Goal: Use online tool/utility: Utilize a website feature to perform a specific function

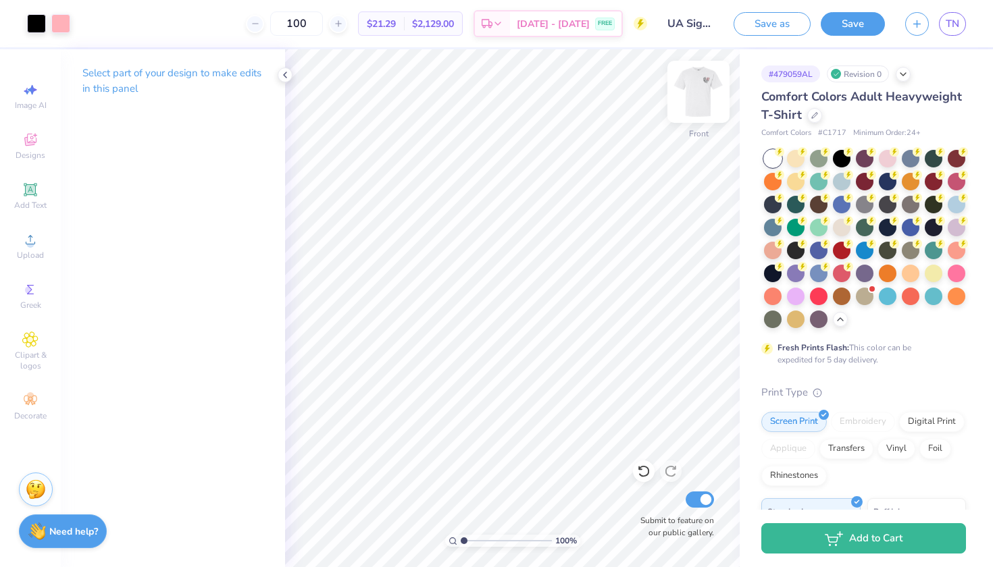
click at [697, 86] on img at bounding box center [698, 92] width 54 height 54
click at [685, 93] on img at bounding box center [698, 92] width 54 height 54
click at [685, 93] on img at bounding box center [698, 91] width 27 height 27
type input "3.37"
type input "3.29"
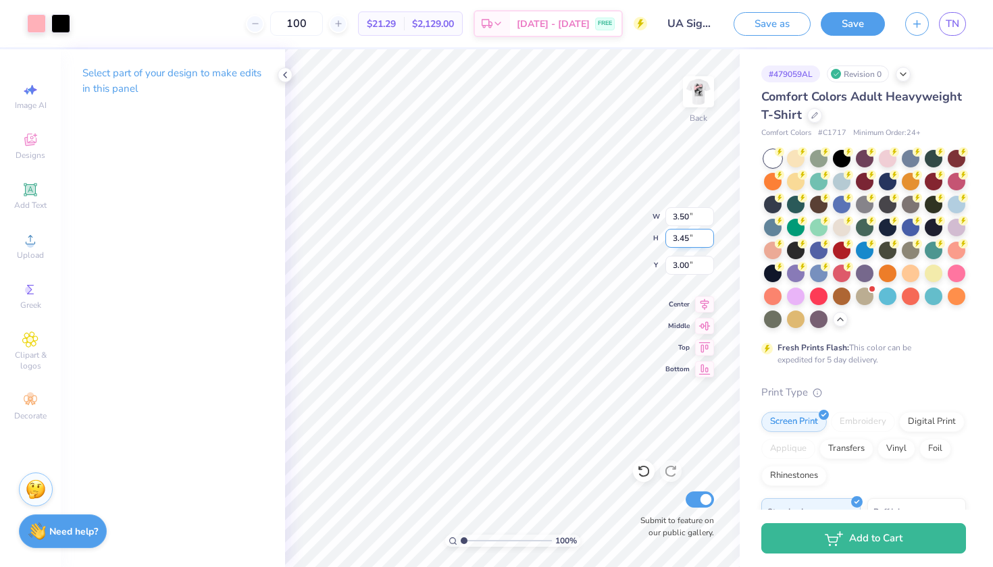
type input "2.89"
type input "3.36"
type input "3.46"
type input "2.80"
type input "3.50"
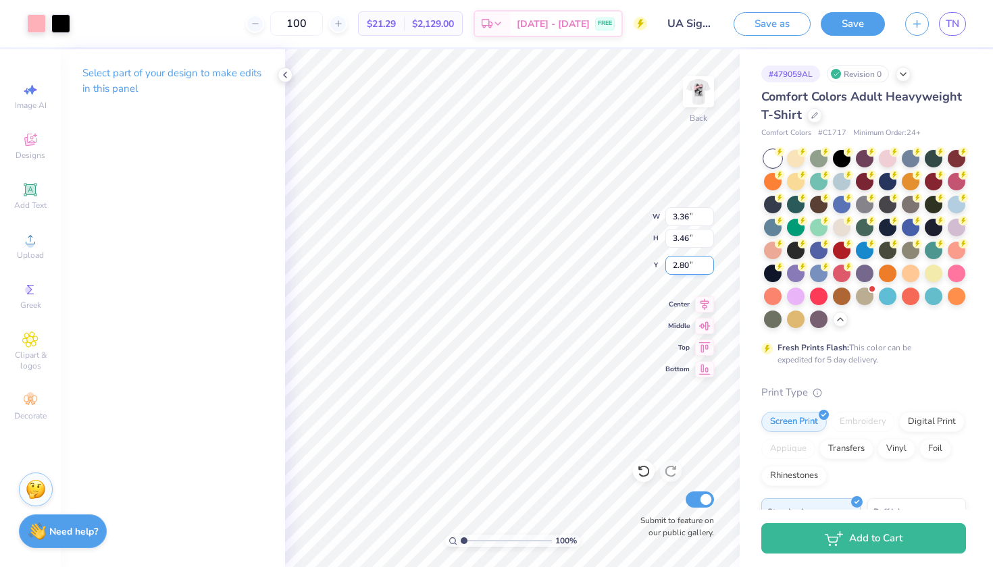
type input "3.47"
type input "2.99"
type input "3.38"
type input "3.33"
type input "2.87"
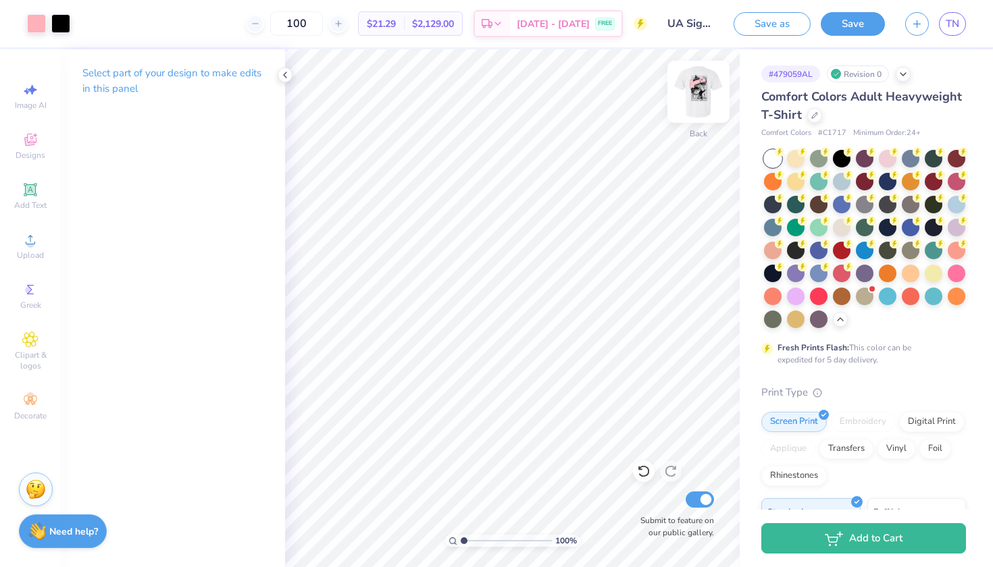
click at [698, 107] on img at bounding box center [698, 92] width 54 height 54
click at [68, 24] on div at bounding box center [60, 22] width 19 height 19
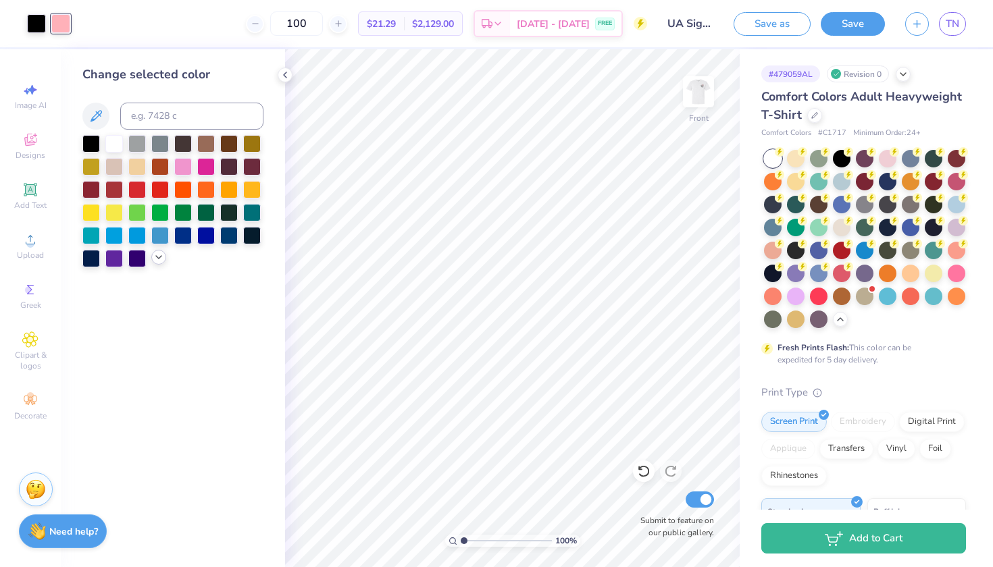
click at [157, 257] on icon at bounding box center [158, 257] width 11 height 11
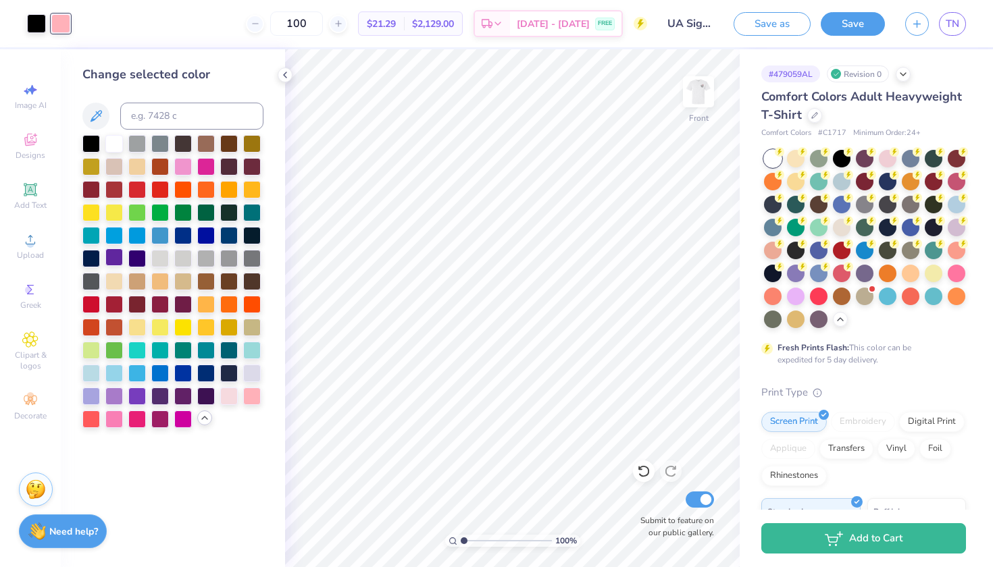
click at [111, 255] on div at bounding box center [114, 258] width 18 height 18
click at [201, 234] on div at bounding box center [206, 235] width 18 height 18
click at [226, 238] on div at bounding box center [229, 235] width 18 height 18
click at [701, 104] on img at bounding box center [698, 92] width 54 height 54
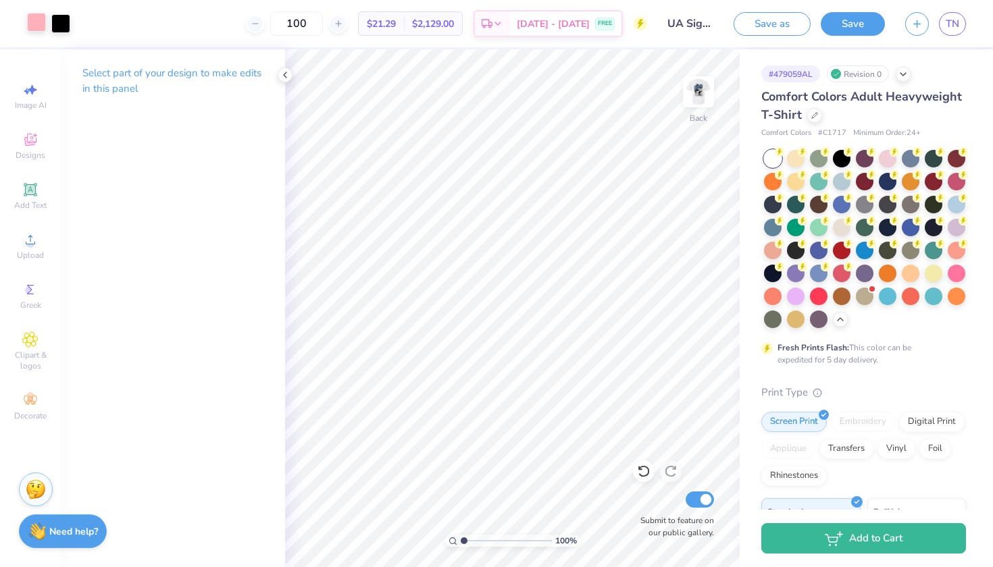
click at [32, 22] on div at bounding box center [36, 22] width 19 height 19
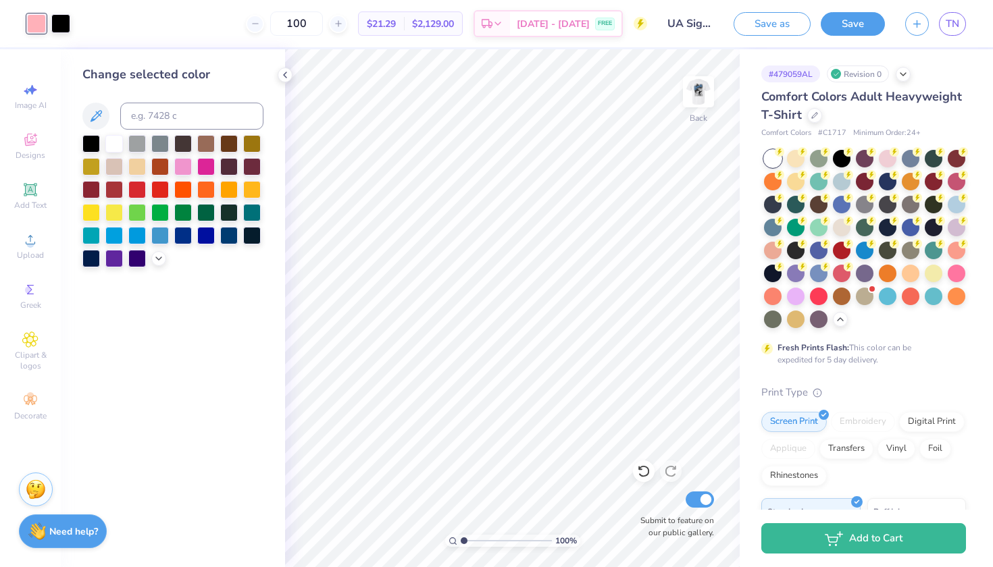
click at [239, 232] on div at bounding box center [172, 201] width 181 height 132
click at [232, 236] on div at bounding box center [229, 235] width 18 height 18
click at [162, 263] on icon at bounding box center [158, 257] width 11 height 11
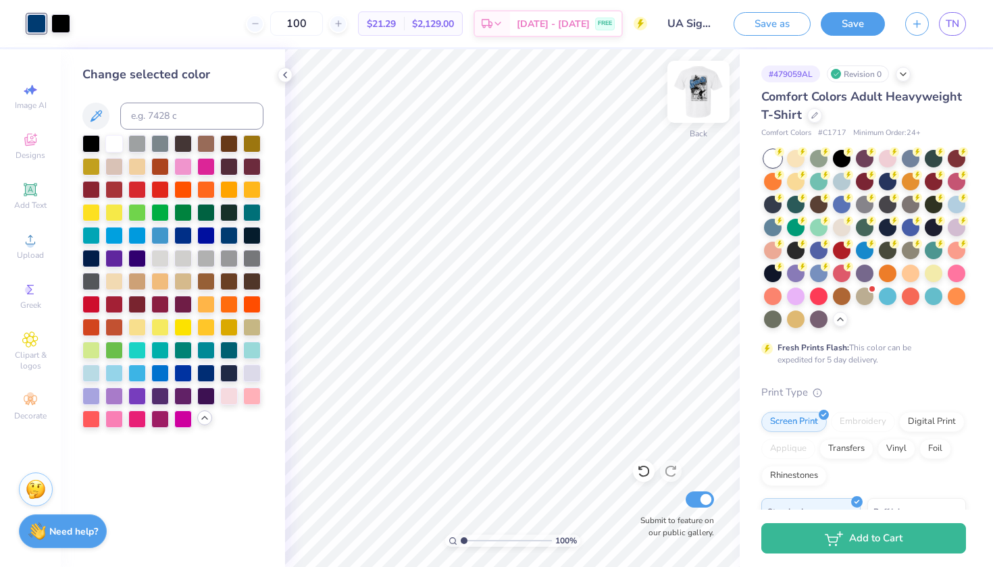
click at [708, 99] on img at bounding box center [698, 92] width 54 height 54
click at [63, 18] on div at bounding box center [60, 23] width 19 height 19
click at [63, 21] on div at bounding box center [60, 23] width 19 height 19
click at [648, 467] on icon at bounding box center [644, 472] width 14 height 14
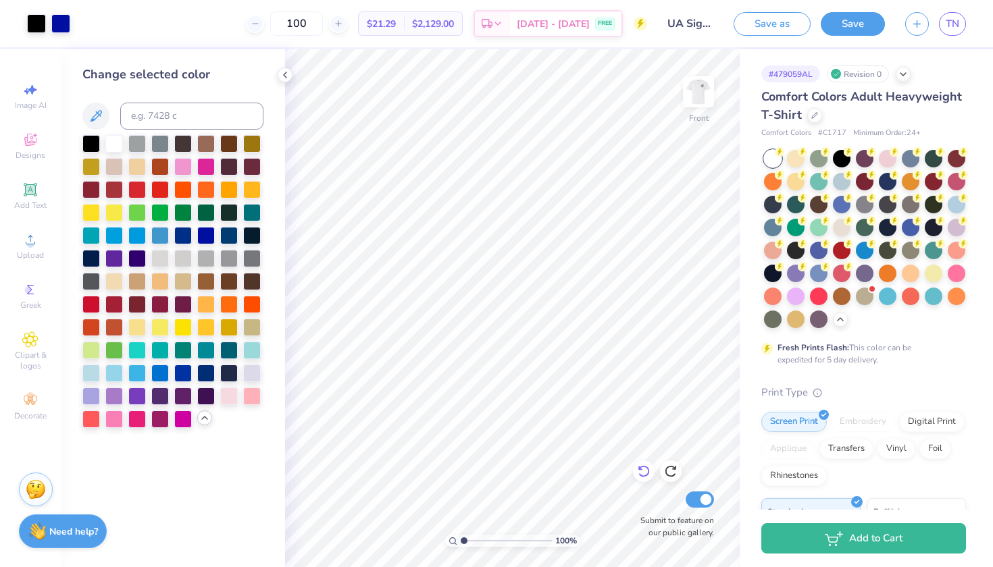
click at [648, 467] on icon at bounding box center [644, 472] width 14 height 14
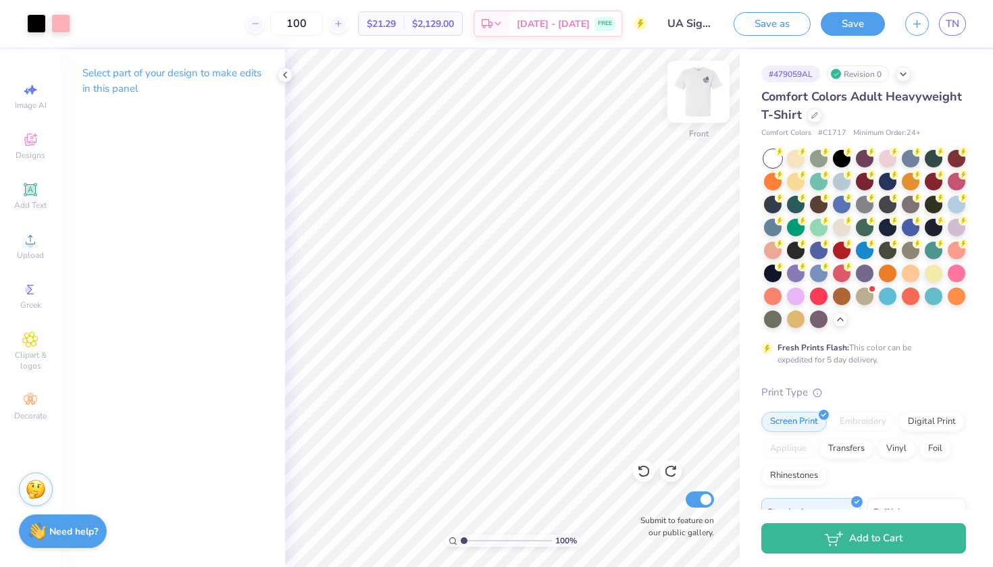
click at [701, 86] on img at bounding box center [698, 92] width 54 height 54
click at [22, 17] on div "Art colors" at bounding box center [35, 23] width 70 height 47
click at [40, 20] on div at bounding box center [36, 22] width 19 height 19
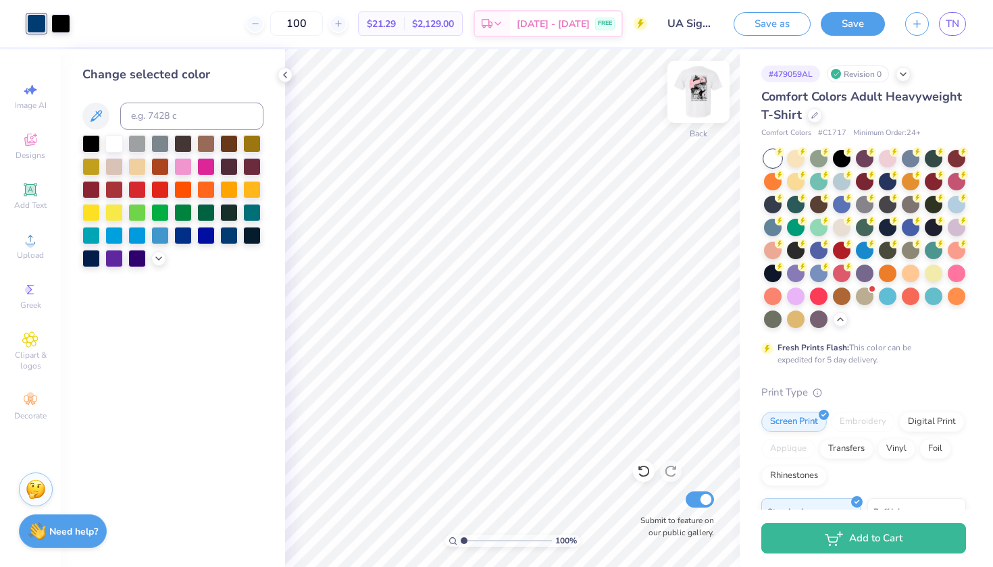
click at [690, 90] on img at bounding box center [698, 92] width 54 height 54
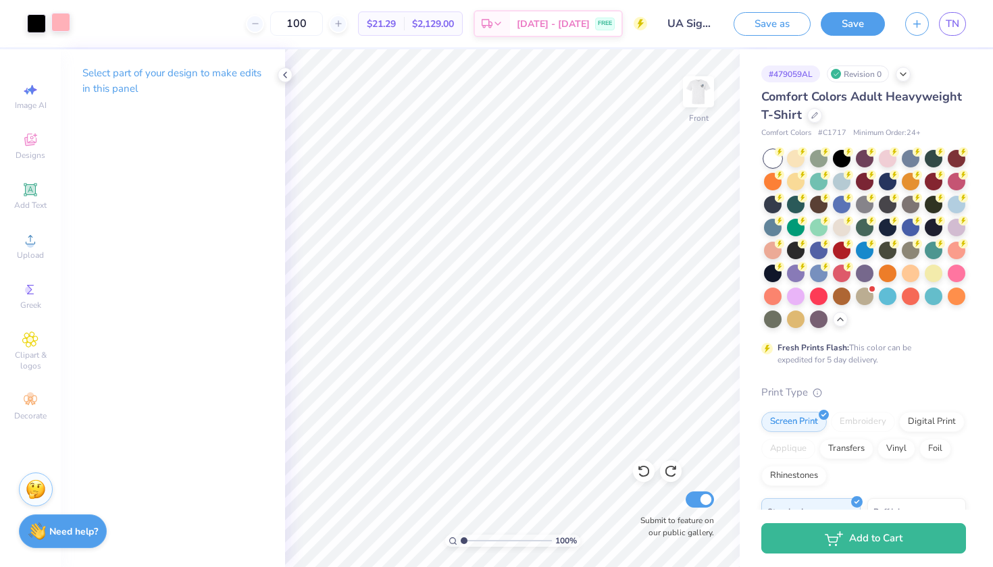
click at [52, 24] on div at bounding box center [60, 22] width 19 height 19
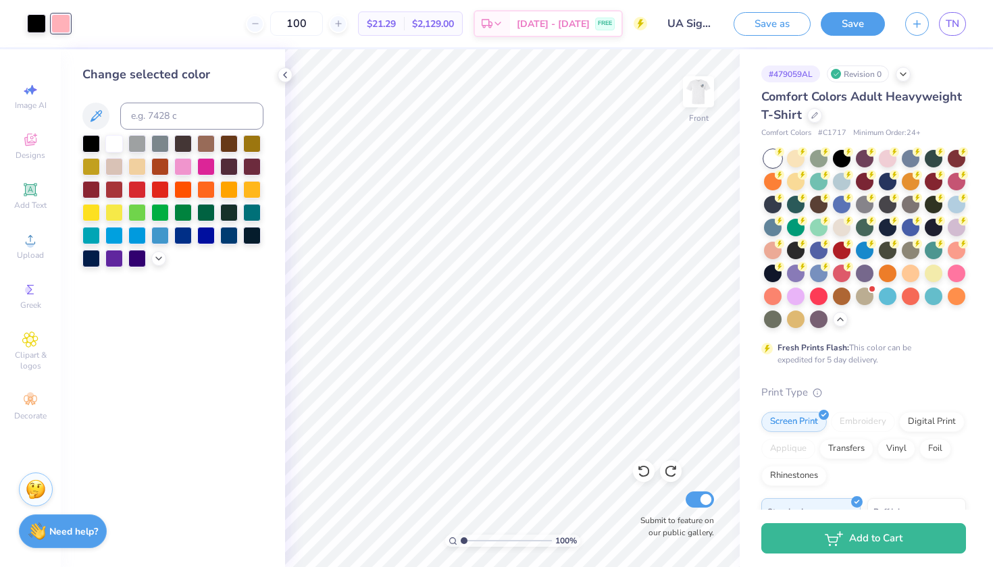
click at [158, 269] on div "Change selected color" at bounding box center [173, 308] width 224 height 518
click at [153, 257] on icon at bounding box center [158, 257] width 11 height 11
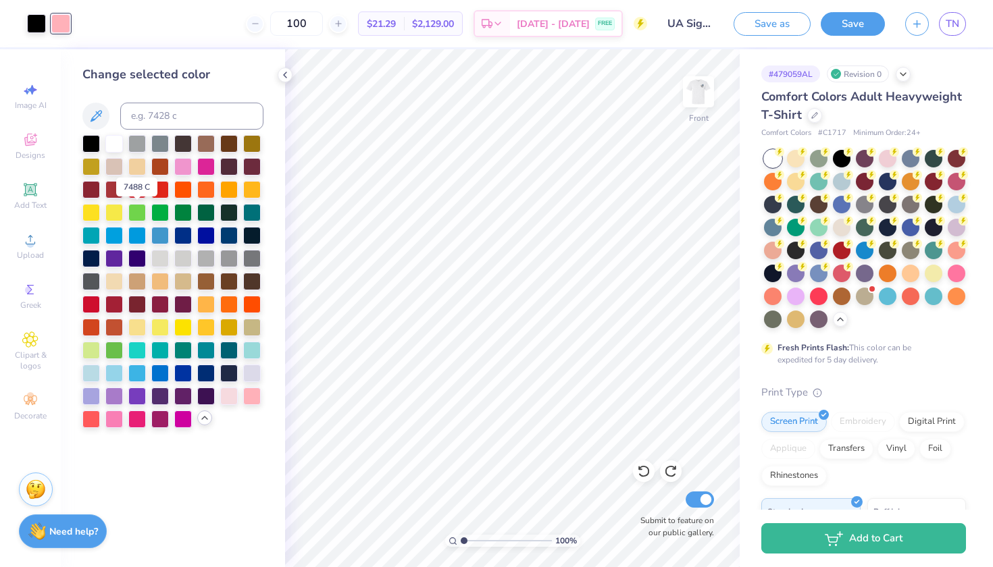
click at [163, 225] on div at bounding box center [172, 281] width 181 height 293
click at [160, 218] on div at bounding box center [160, 212] width 18 height 18
click at [181, 213] on div at bounding box center [183, 212] width 18 height 18
click at [213, 211] on div at bounding box center [206, 212] width 18 height 18
click at [162, 375] on div at bounding box center [160, 372] width 18 height 18
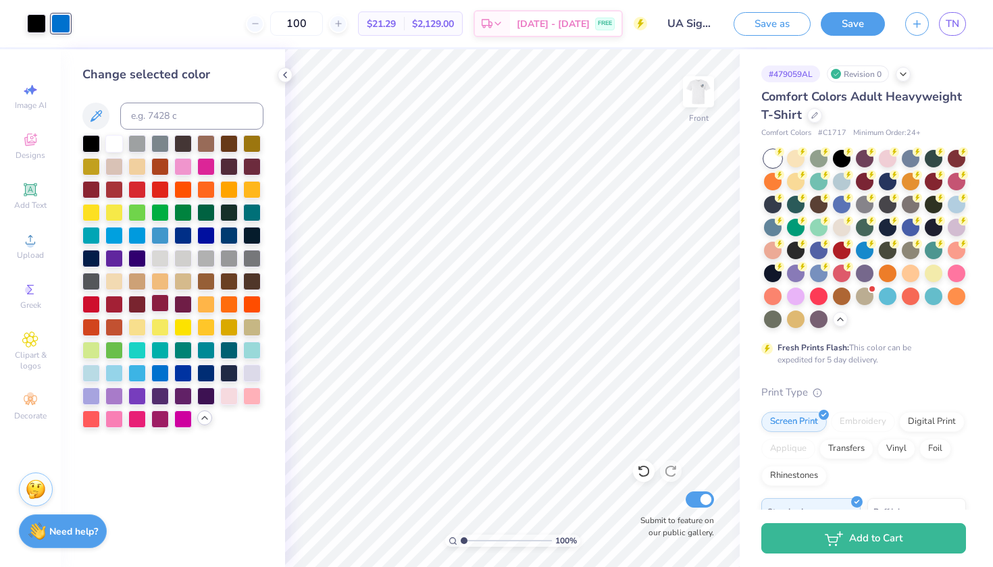
click at [157, 296] on div at bounding box center [160, 303] width 18 height 18
click at [187, 309] on div at bounding box center [183, 303] width 18 height 18
click at [165, 308] on div at bounding box center [160, 303] width 18 height 18
click at [176, 307] on div at bounding box center [183, 303] width 18 height 18
click at [183, 264] on div at bounding box center [183, 258] width 18 height 18
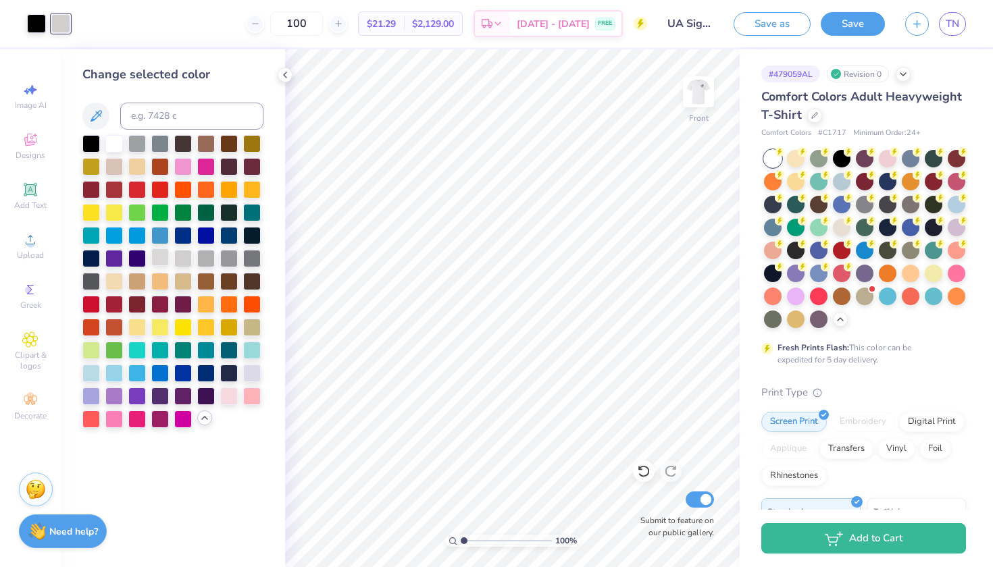
click at [160, 263] on div at bounding box center [160, 258] width 18 height 18
click at [189, 262] on div at bounding box center [183, 258] width 18 height 18
click at [199, 262] on div at bounding box center [206, 258] width 18 height 18
click at [692, 113] on img at bounding box center [698, 92] width 54 height 54
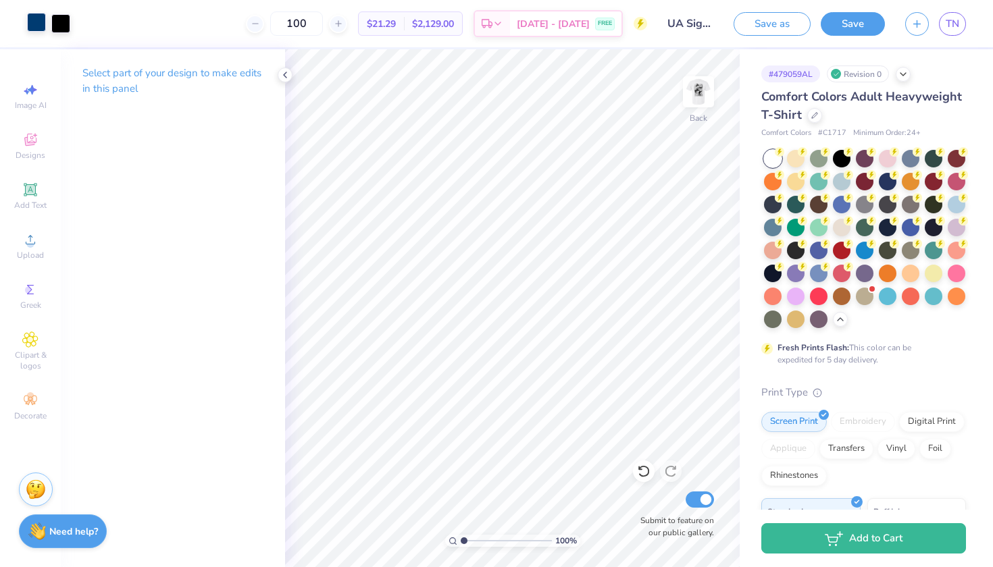
click at [36, 24] on div at bounding box center [36, 22] width 19 height 19
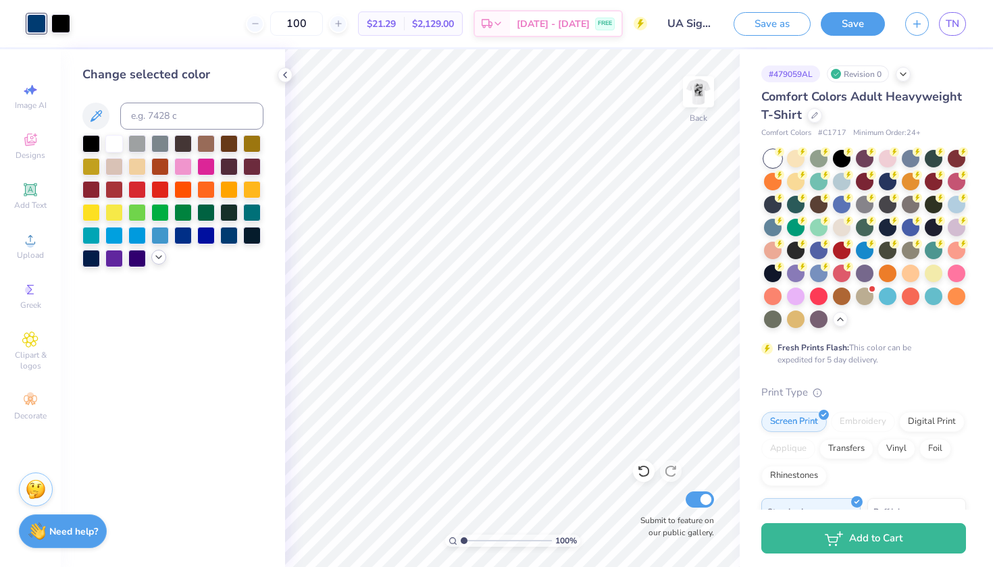
click at [155, 257] on icon at bounding box center [158, 257] width 11 height 11
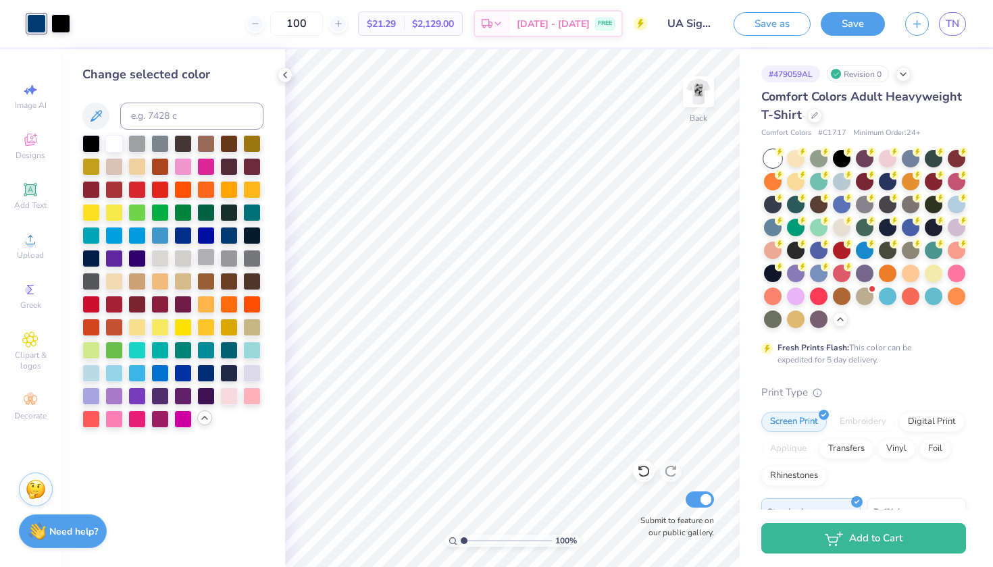
click at [209, 260] on div at bounding box center [206, 258] width 18 height 18
click at [183, 261] on div at bounding box center [183, 258] width 18 height 18
click at [708, 102] on img at bounding box center [698, 92] width 54 height 54
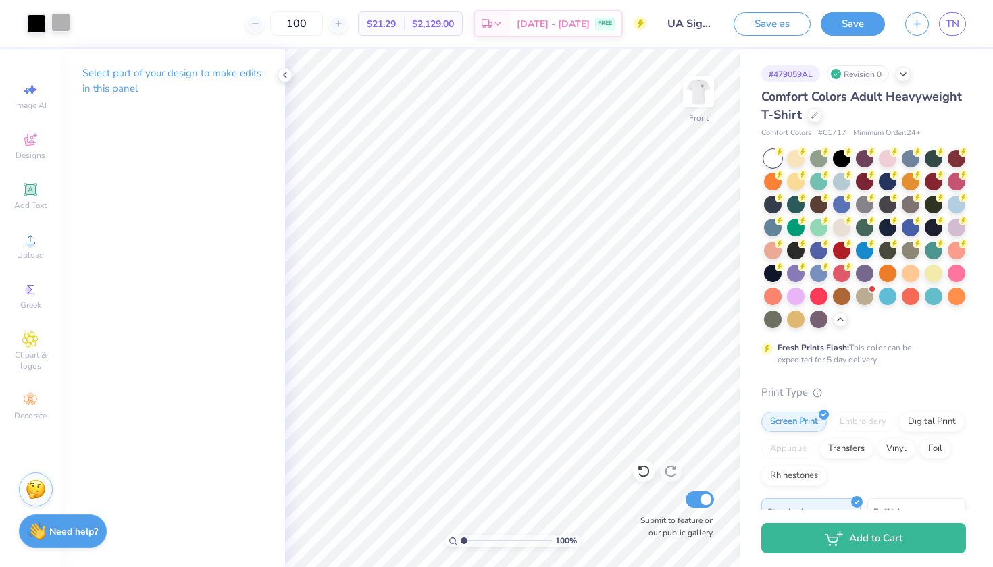
click at [70, 29] on div at bounding box center [60, 22] width 19 height 19
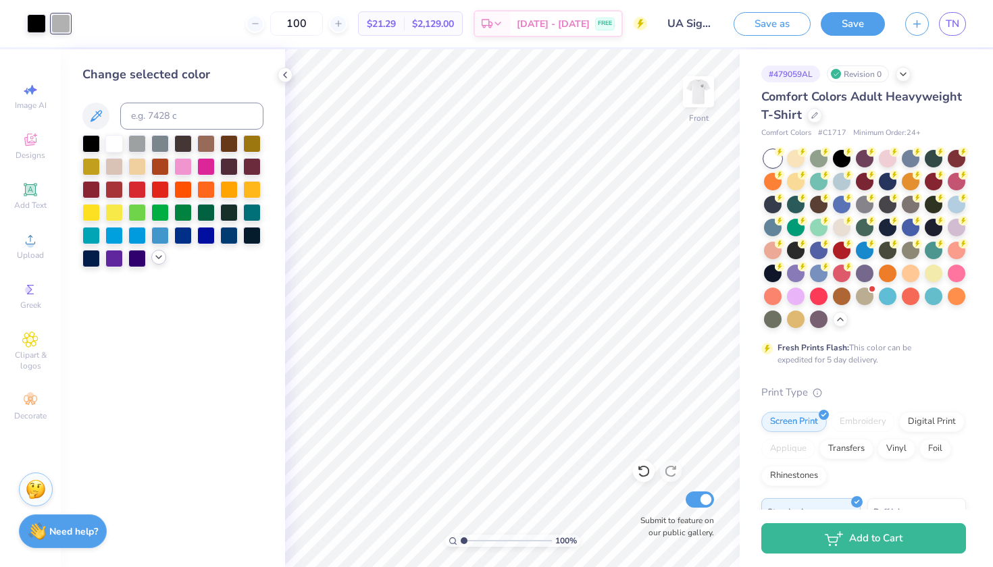
click at [163, 259] on icon at bounding box center [158, 257] width 11 height 11
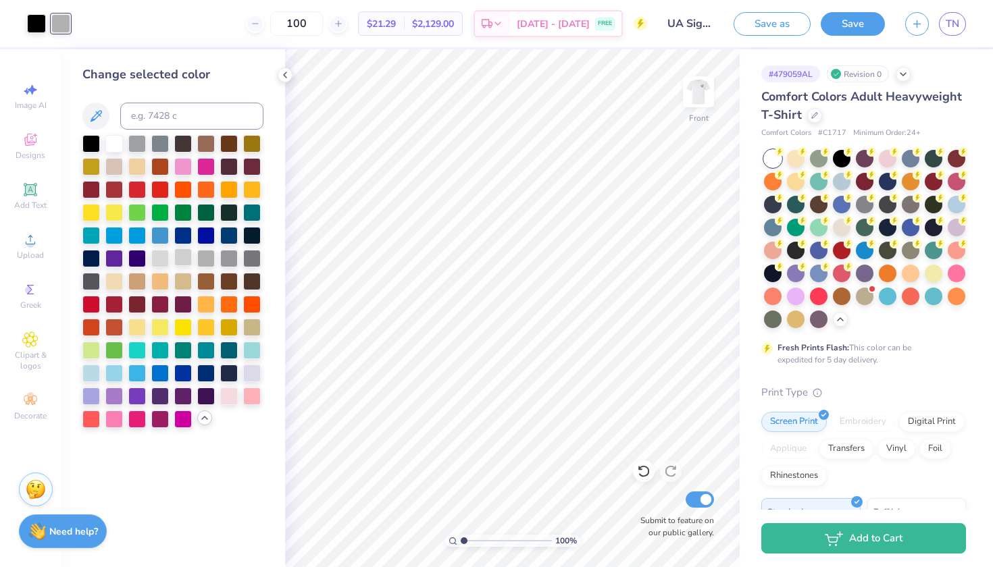
click at [177, 265] on div at bounding box center [183, 258] width 18 height 18
click at [702, 88] on img at bounding box center [698, 92] width 54 height 54
click at [687, 95] on img at bounding box center [698, 92] width 54 height 54
